Goal: Information Seeking & Learning: Check status

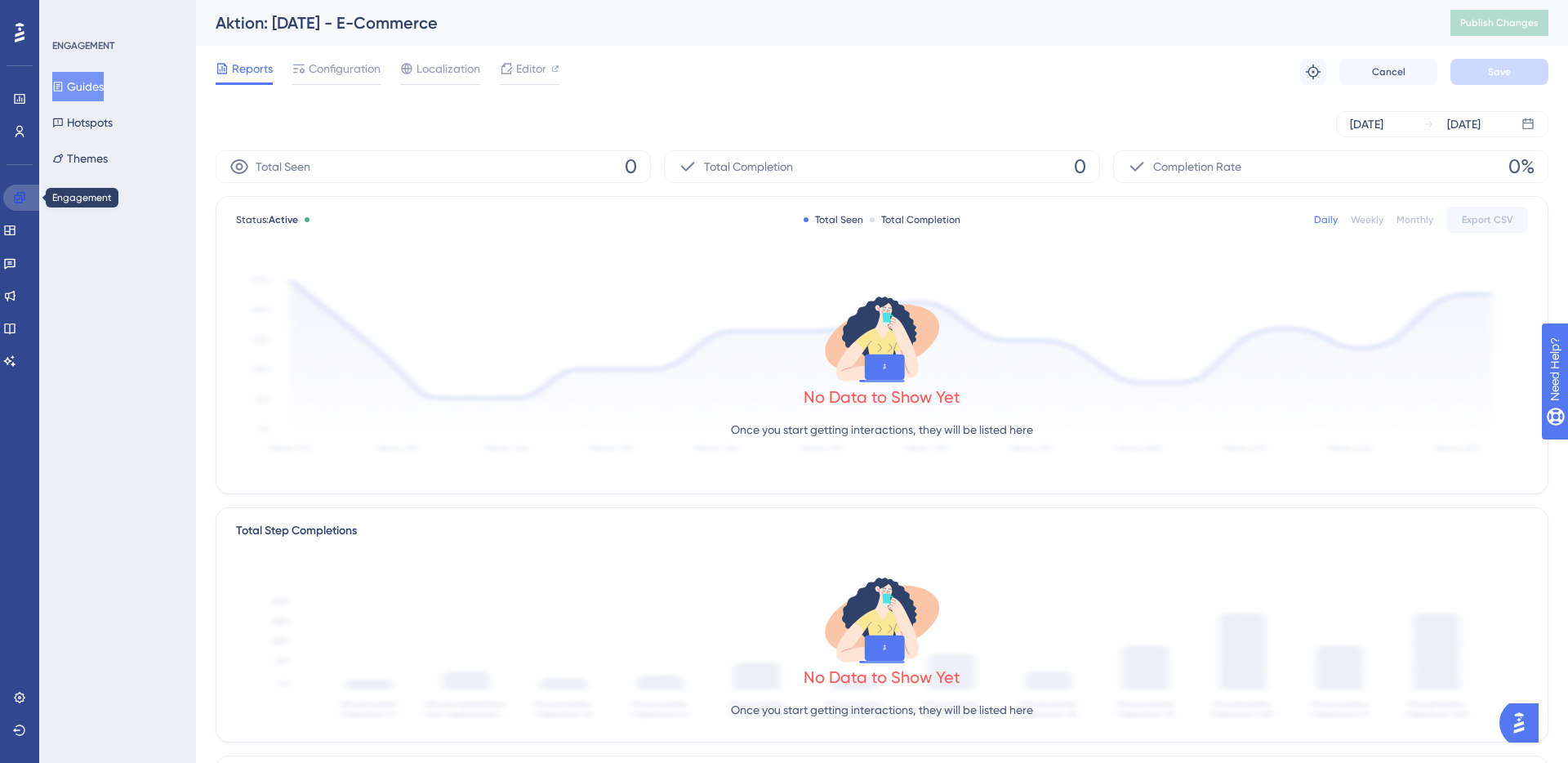
click at [13, 199] on icon at bounding box center [20, 198] width 13 height 13
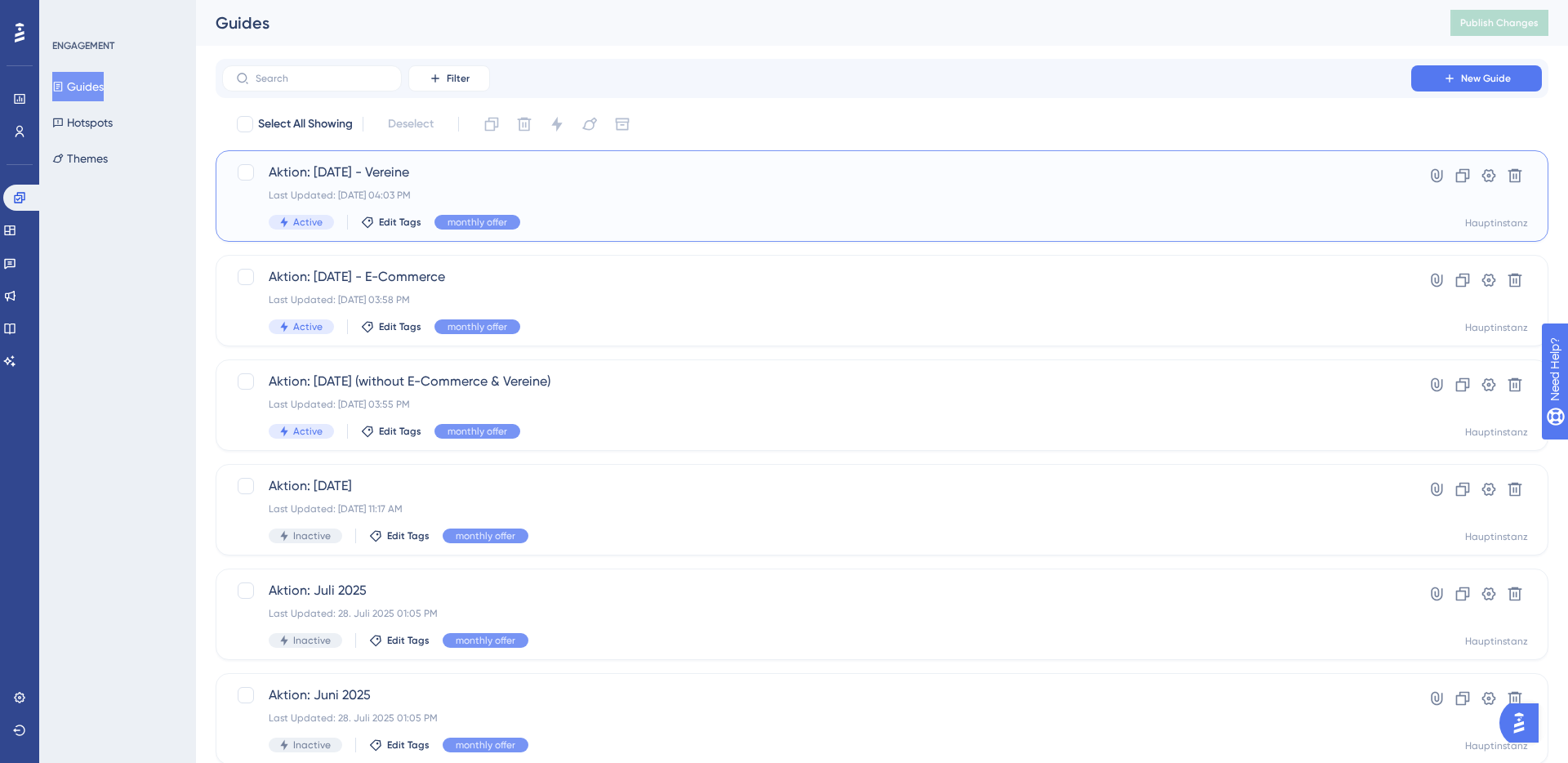
click at [461, 192] on div "Last Updated: [DATE] 04:03 PM" at bounding box center [816, 196] width 1096 height 13
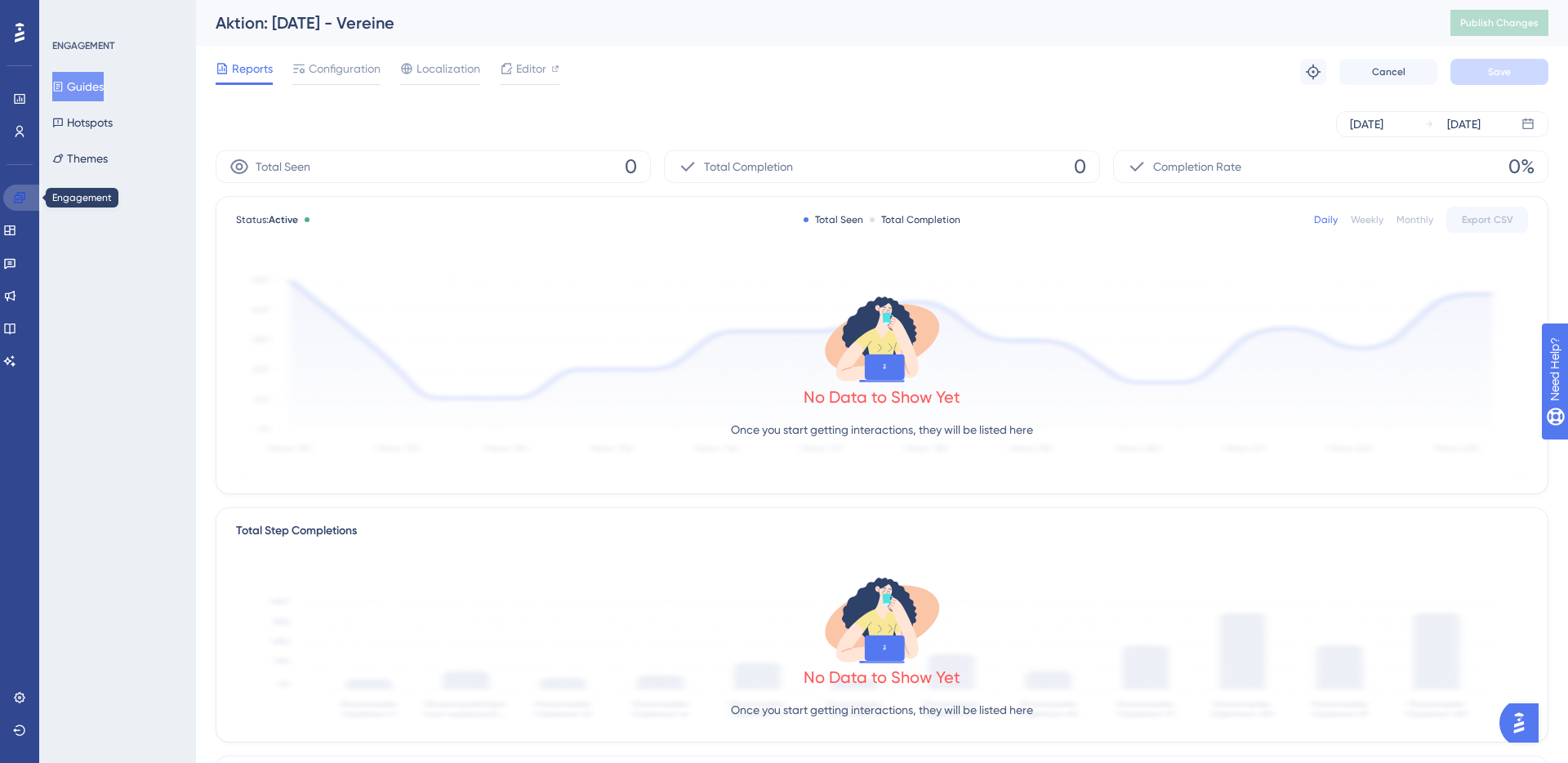
click at [27, 195] on link at bounding box center [22, 198] width 39 height 27
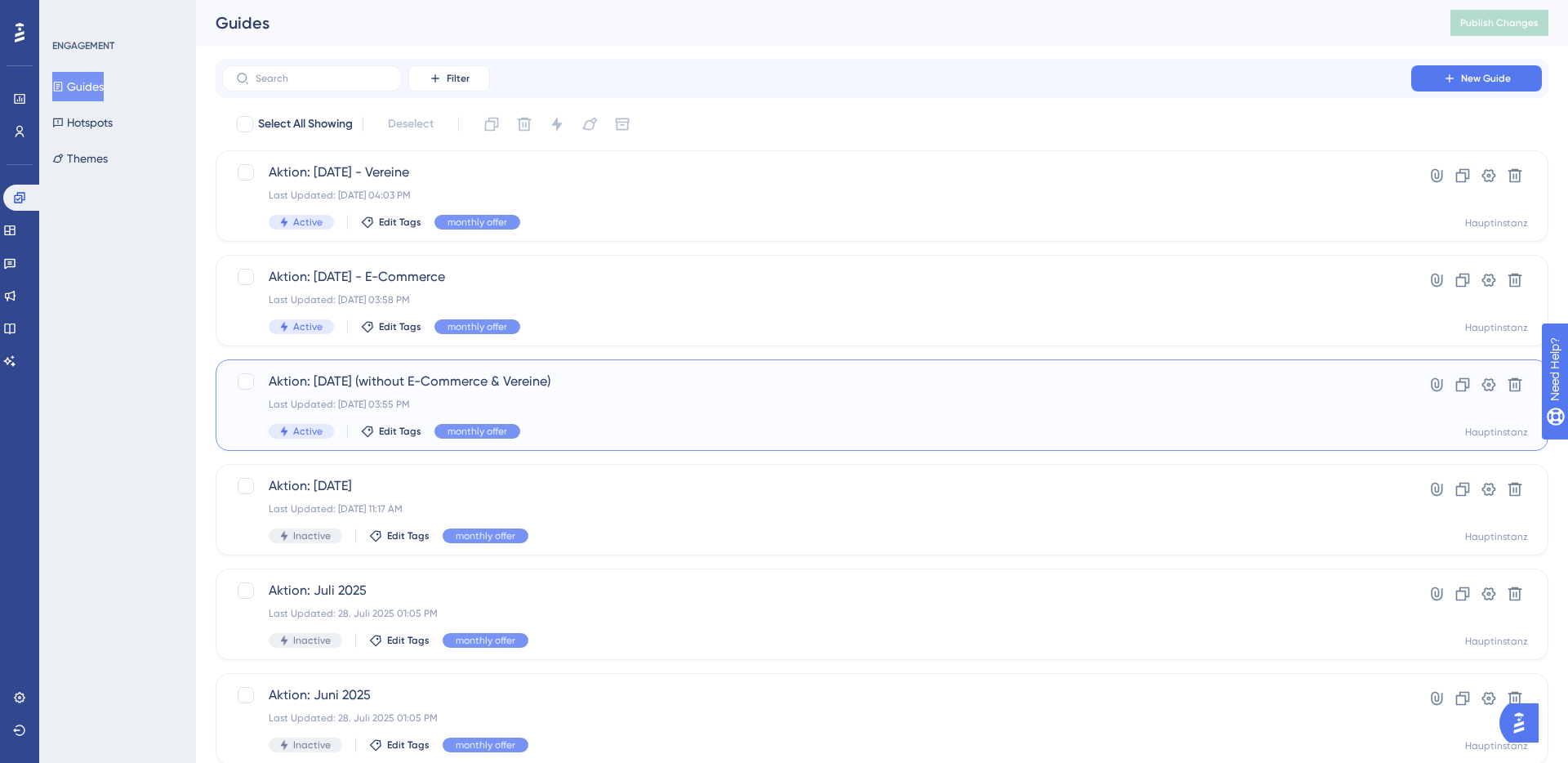
click at [395, 374] on span "Aktion: [DATE] (without E-Commerce & Vereine)" at bounding box center [816, 382] width 1096 height 20
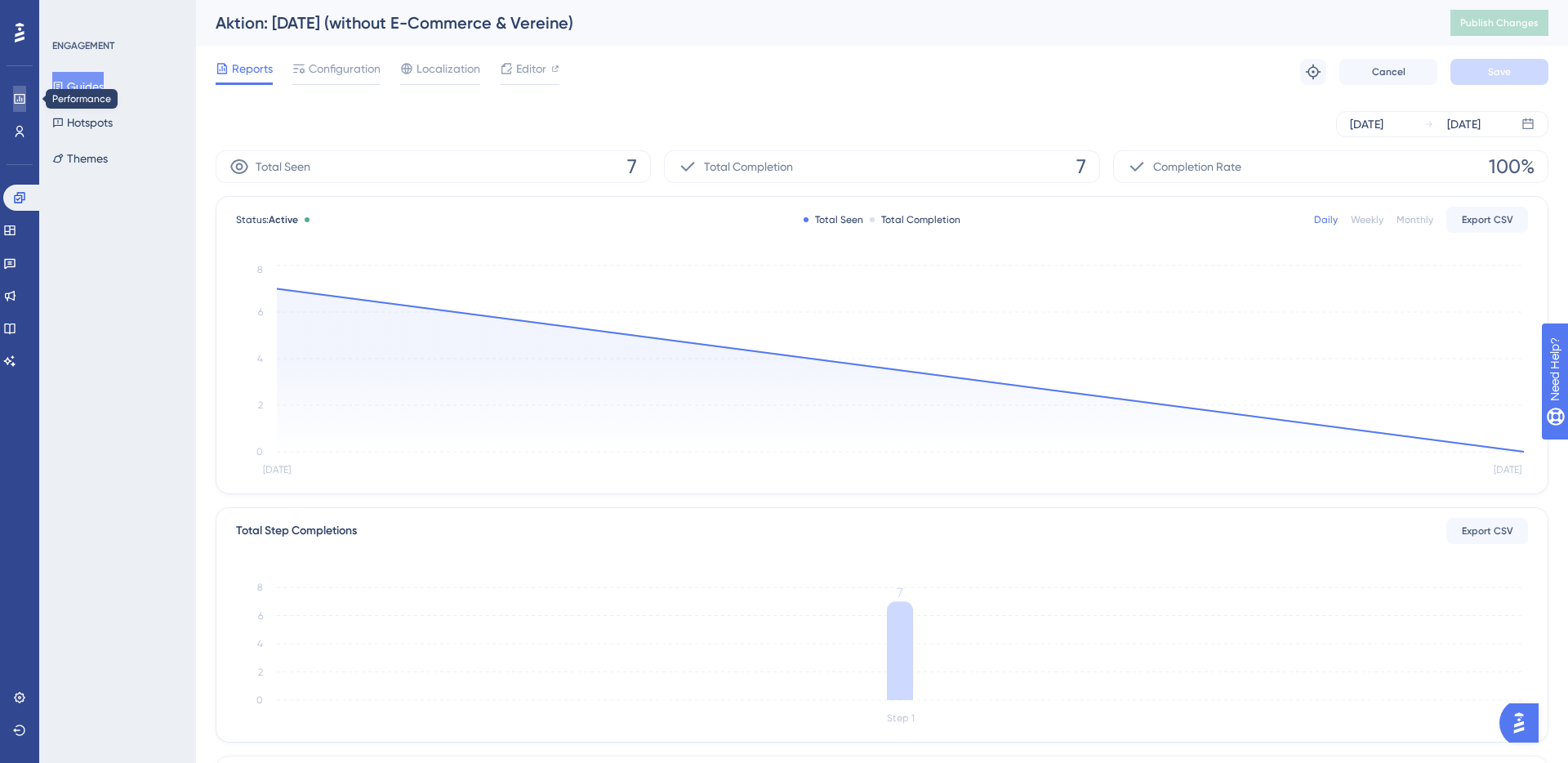
click at [18, 103] on icon at bounding box center [19, 99] width 11 height 10
